Goal: Transaction & Acquisition: Download file/media

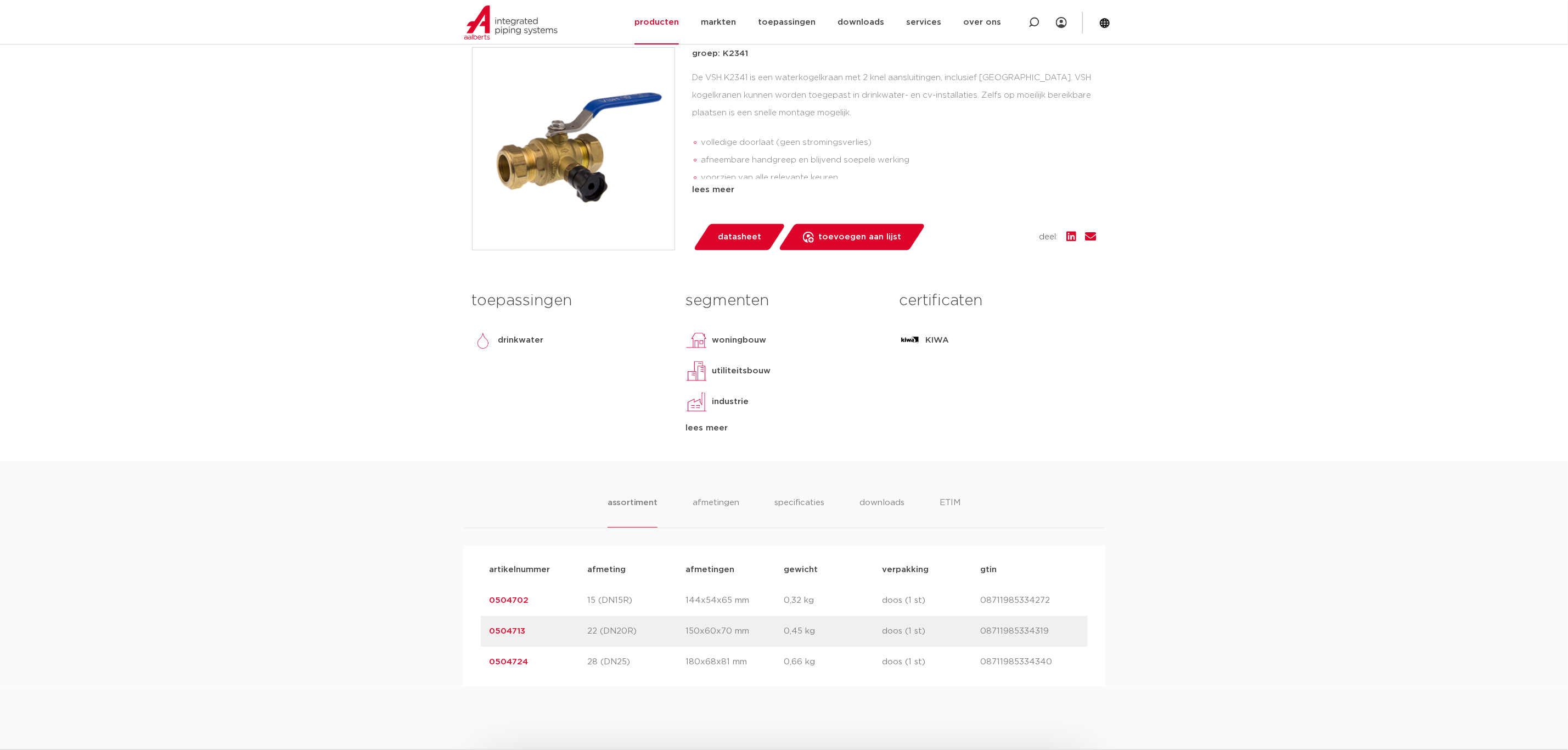
scroll to position [329, 0]
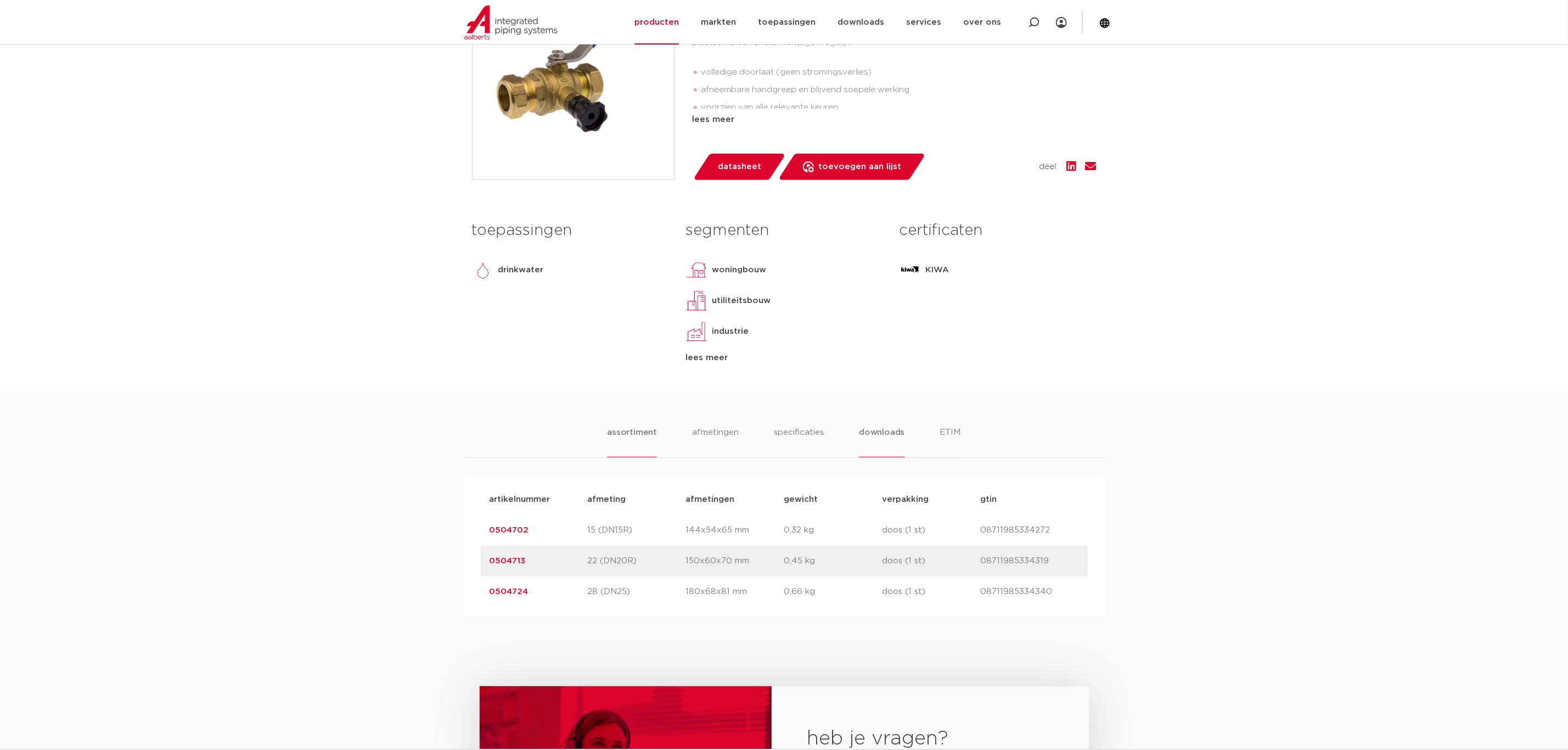
click at [864, 427] on li "downloads" at bounding box center [881, 441] width 46 height 31
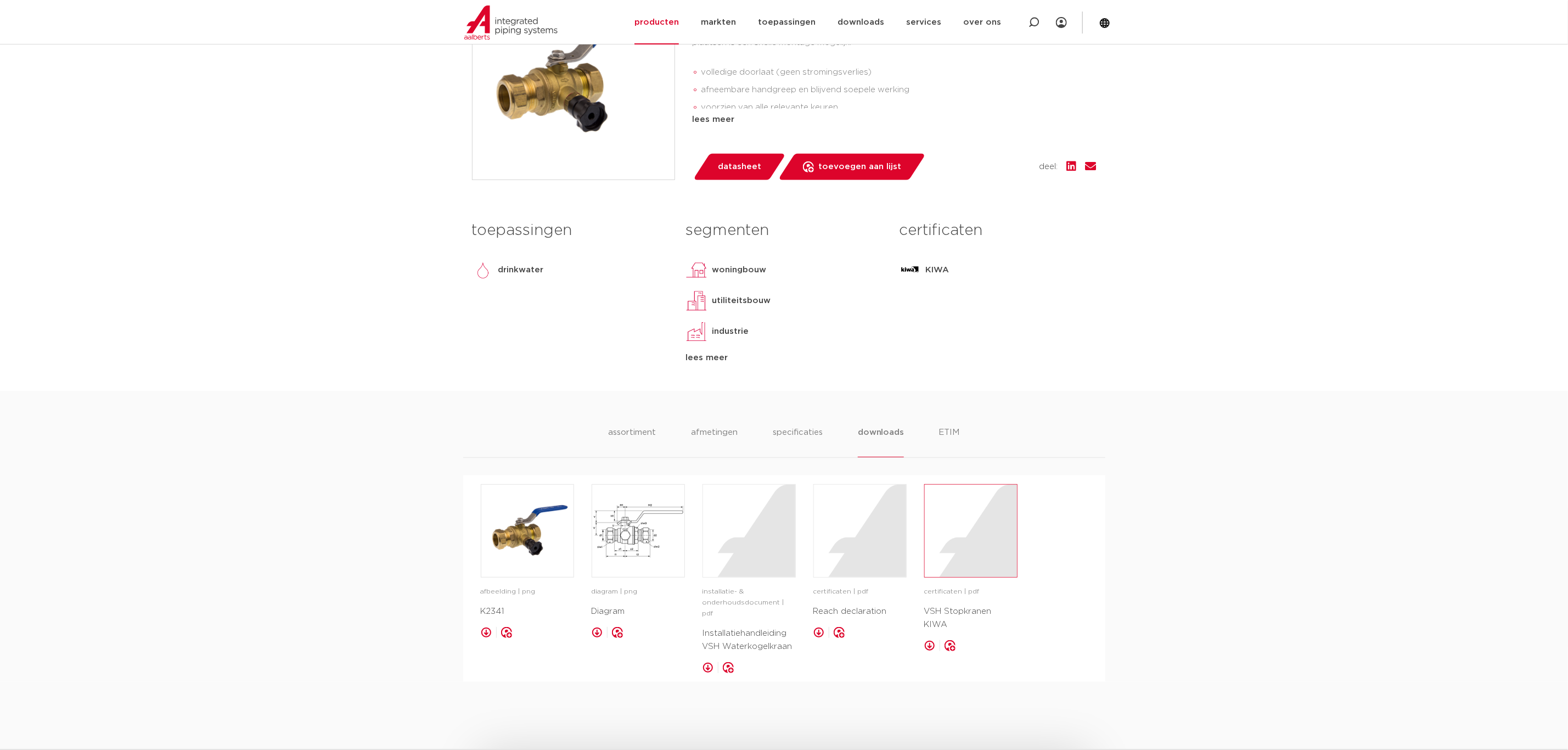
click at [984, 542] on div at bounding box center [970, 530] width 92 height 92
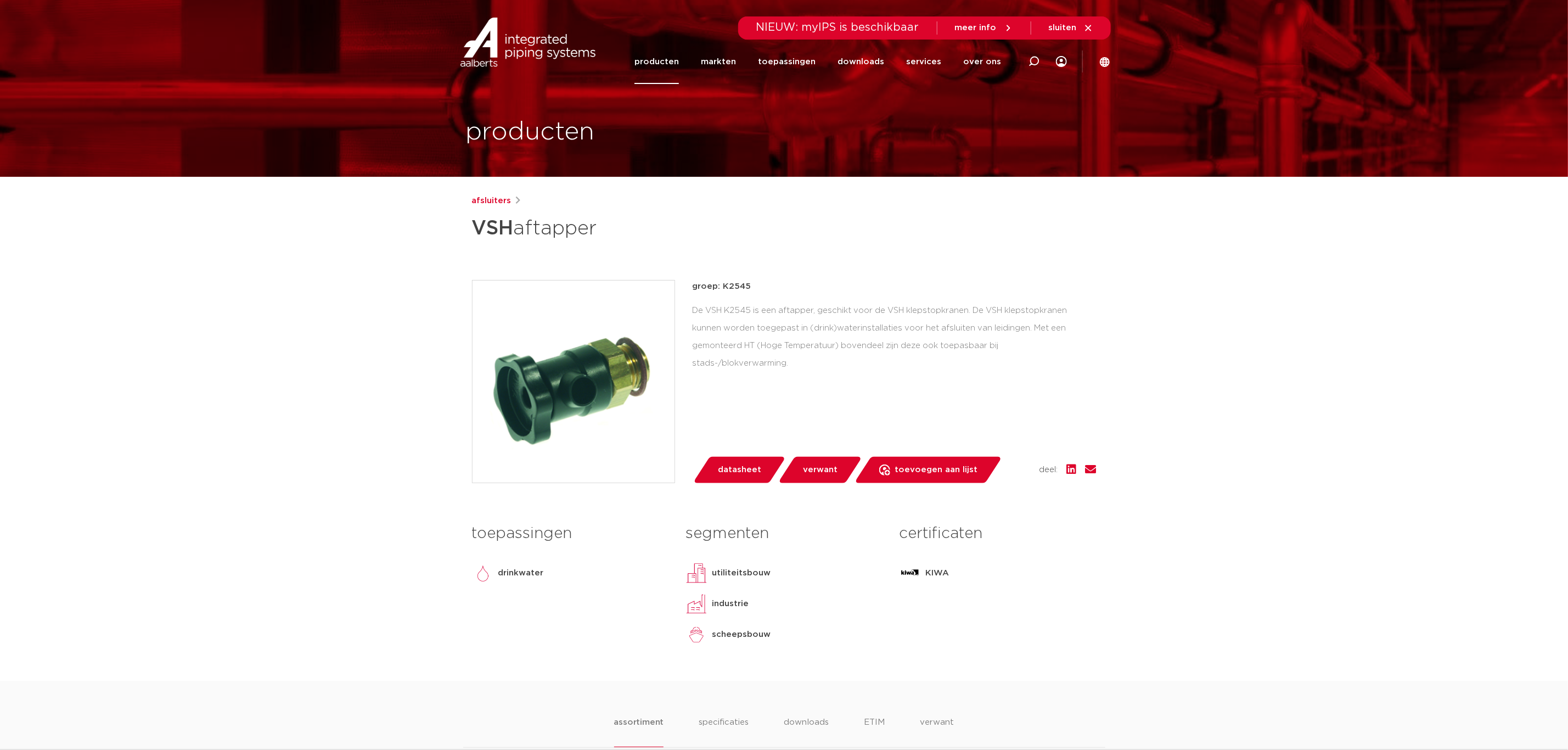
scroll to position [412, 0]
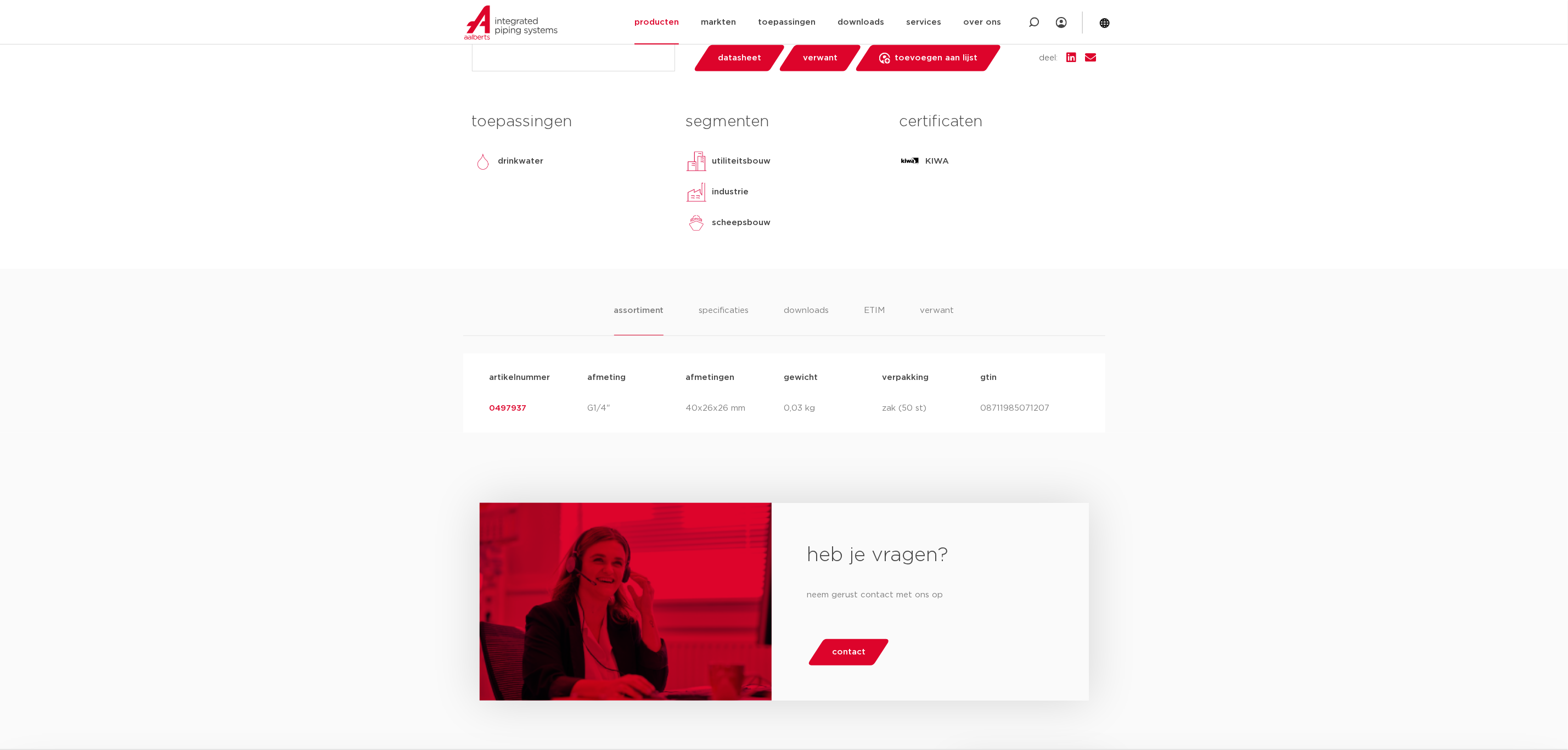
drag, startPoint x: 935, startPoint y: 315, endPoint x: 919, endPoint y: 315, distance: 16.0
click at [935, 315] on li "verwant" at bounding box center [937, 320] width 34 height 31
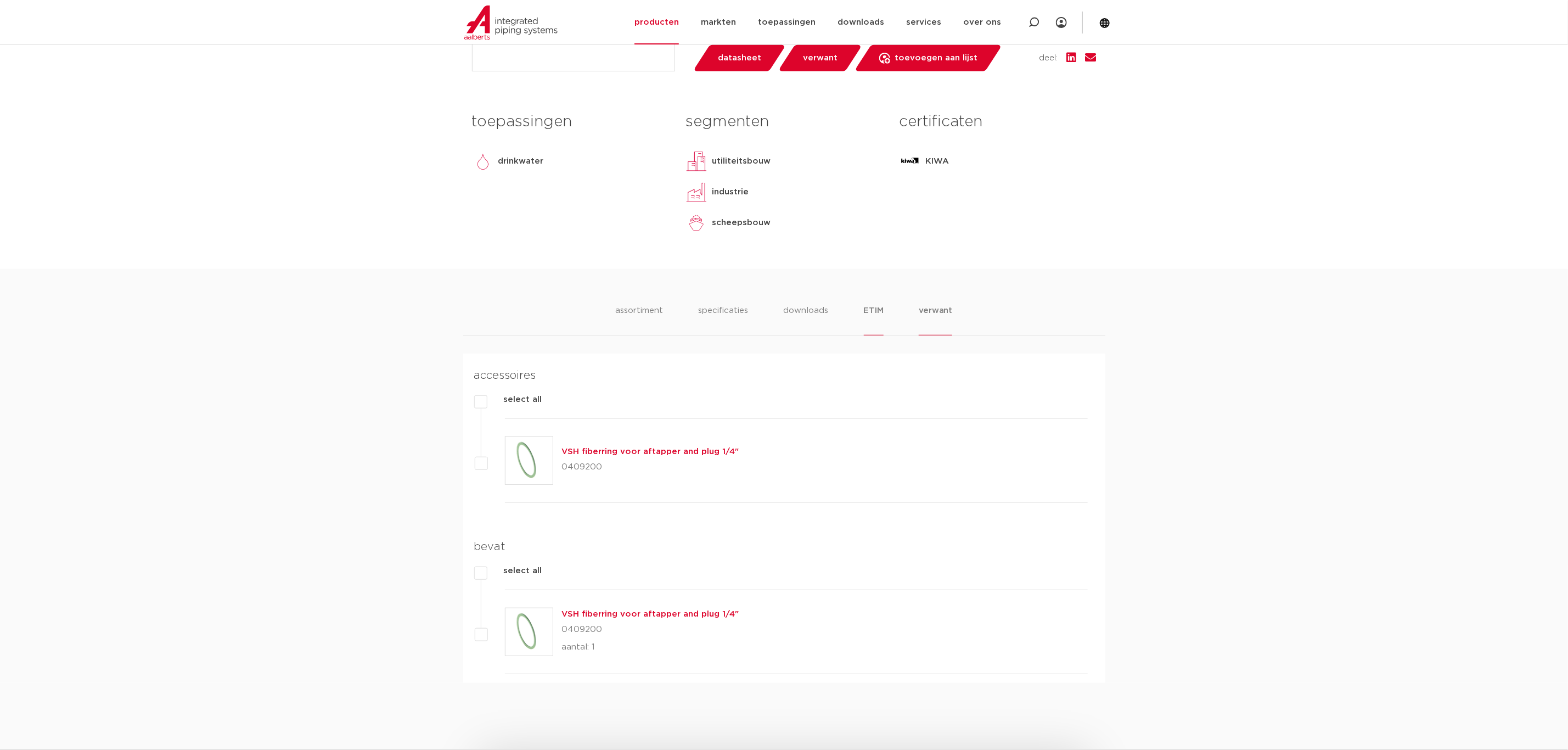
click at [876, 314] on li "ETIM" at bounding box center [873, 320] width 19 height 31
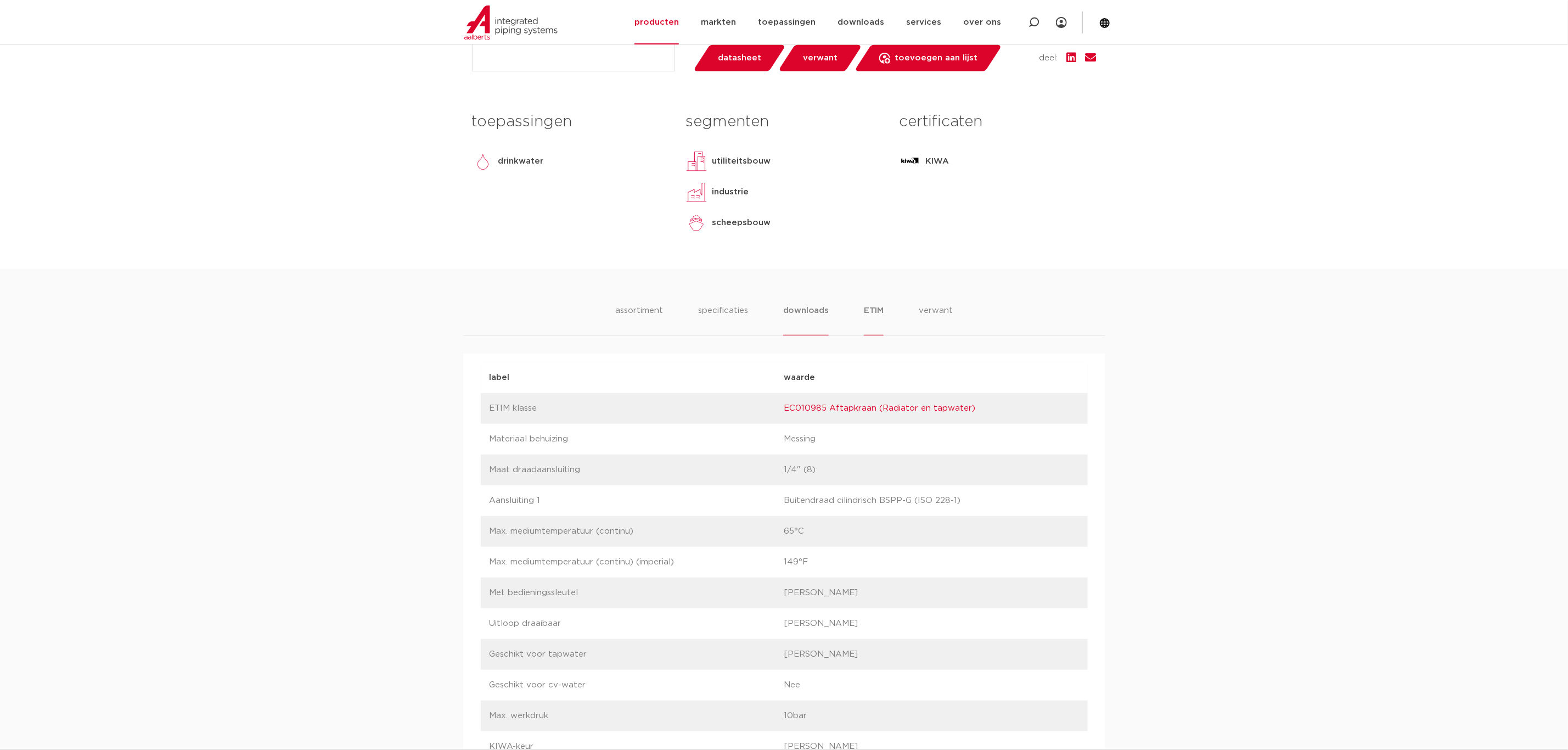
click at [821, 316] on li "downloads" at bounding box center [806, 320] width 46 height 31
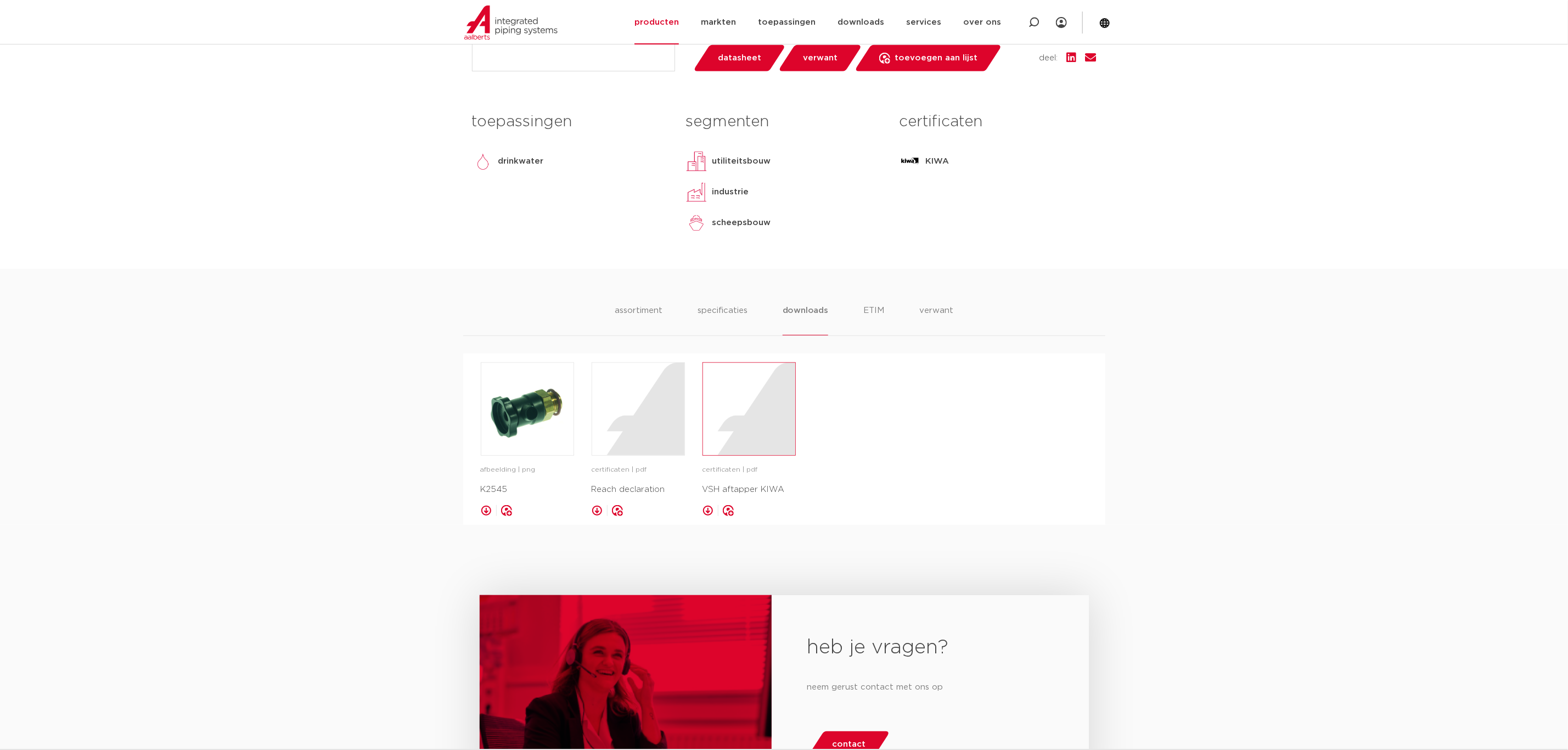
click at [725, 416] on div at bounding box center [749, 408] width 92 height 92
